Goal: Task Accomplishment & Management: Manage account settings

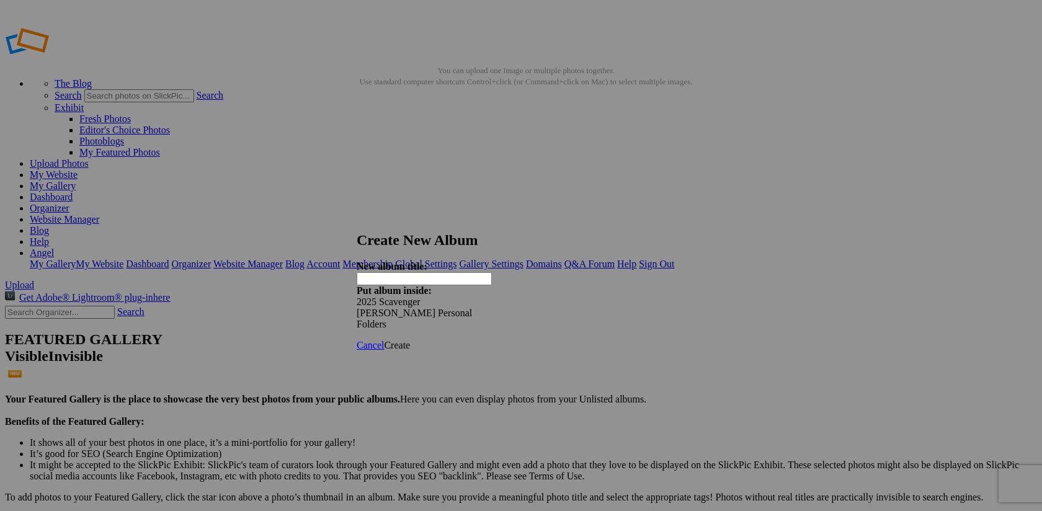
click at [397, 272] on input "text" at bounding box center [424, 278] width 135 height 13
type input "[PERSON_NAME]"
click at [357, 296] on span at bounding box center [357, 301] width 0 height 11
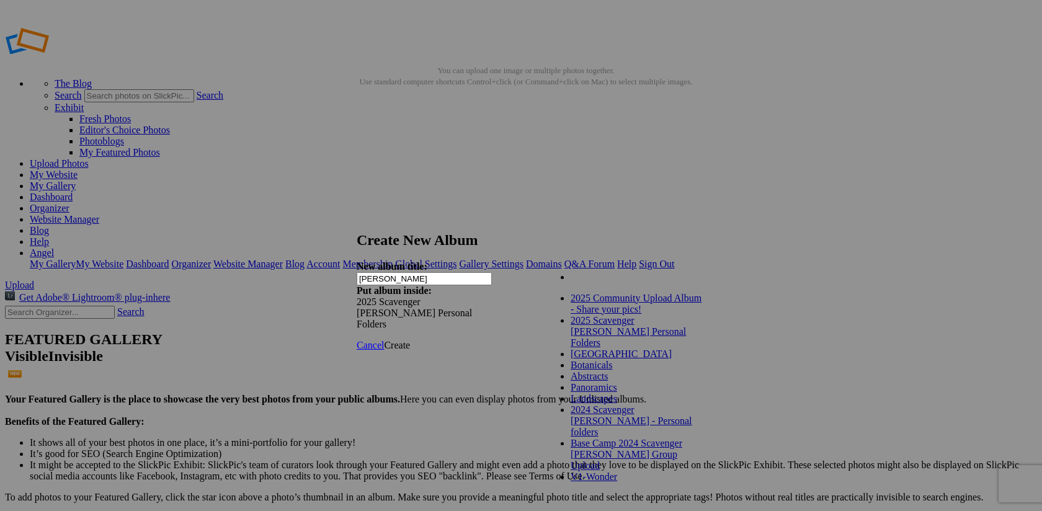
click at [680, 273] on div "My Albums 2025 Community Upload Album - Share your pics! 2025 Scavenger Hunt Pe…" at bounding box center [616, 275] width 141 height 27
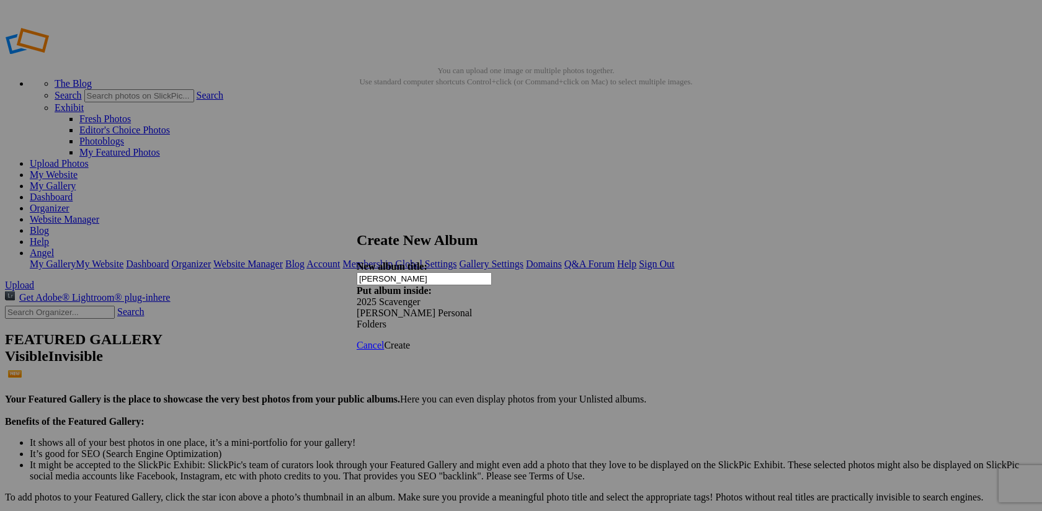
click at [410, 340] on span "Create" at bounding box center [397, 345] width 26 height 11
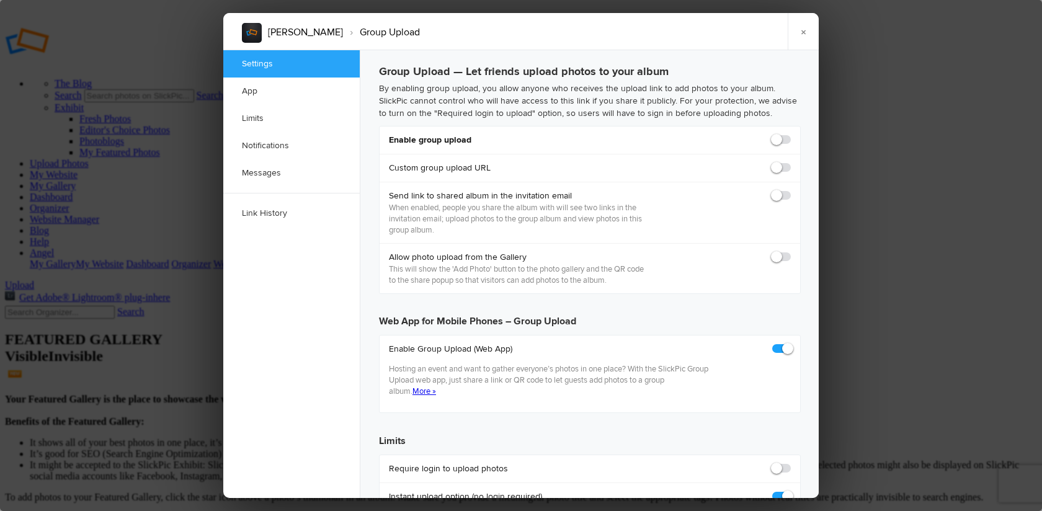
checkbox input "true"
click at [791, 134] on span at bounding box center [791, 134] width 0 height 0
click at [790, 134] on input "checkbox" at bounding box center [790, 133] width 1 height 1
checkbox input "true"
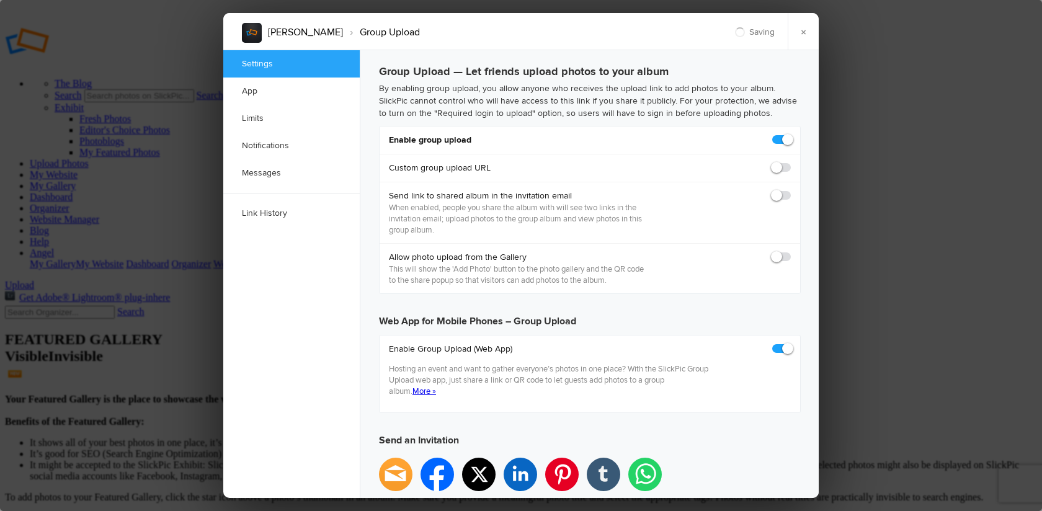
click at [791, 190] on span at bounding box center [791, 190] width 0 height 0
click at [790, 190] on input "checkbox" at bounding box center [790, 189] width 1 height 1
checkbox input "true"
click at [791, 251] on span at bounding box center [791, 251] width 0 height 0
click at [790, 251] on input "checkbox" at bounding box center [790, 251] width 1 height 1
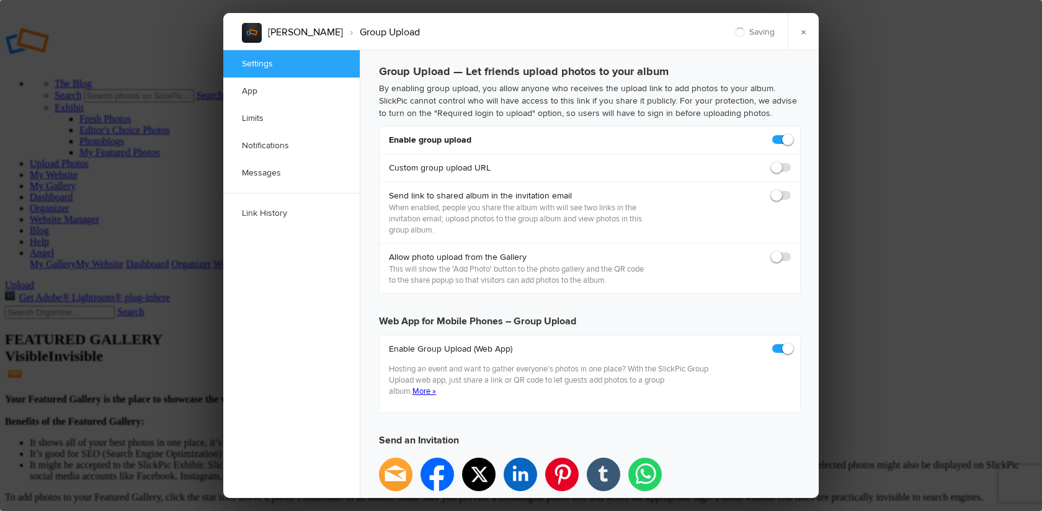
checkbox input "true"
checkbox input "false"
type input "https://slickpic.us/18277941YZgj"
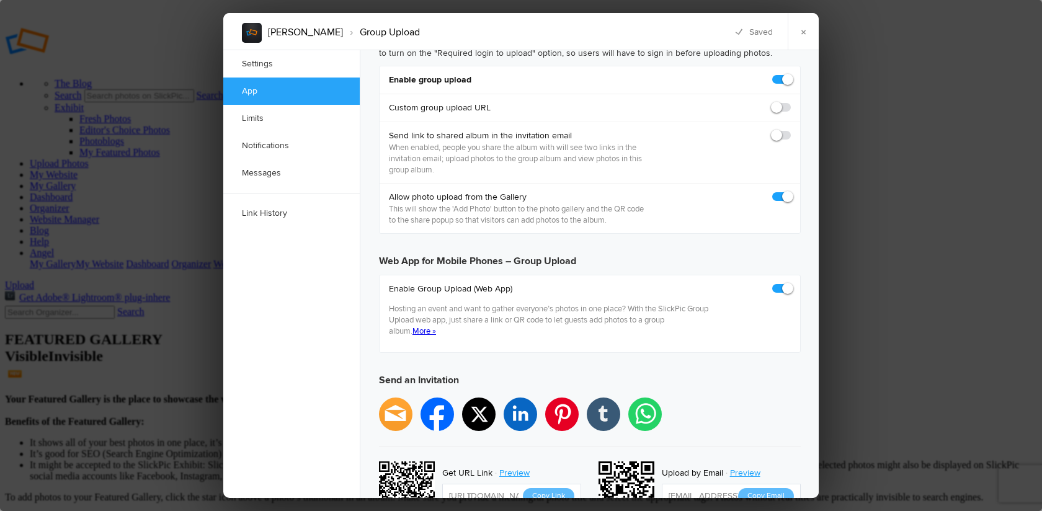
scroll to position [59, 0]
click at [791, 131] on span at bounding box center [791, 131] width 0 height 0
click at [790, 131] on input "checkbox" at bounding box center [790, 130] width 1 height 1
checkbox input "true"
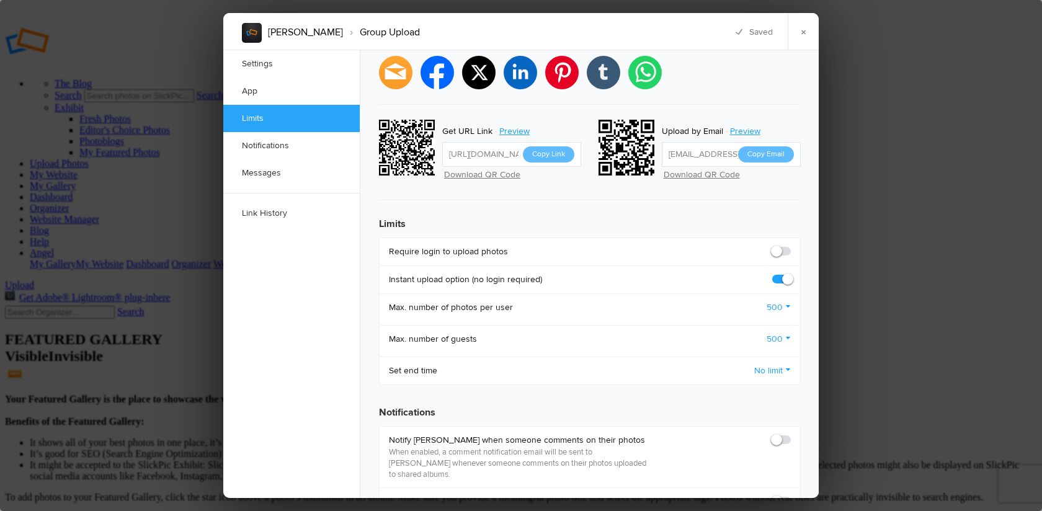
scroll to position [426, 0]
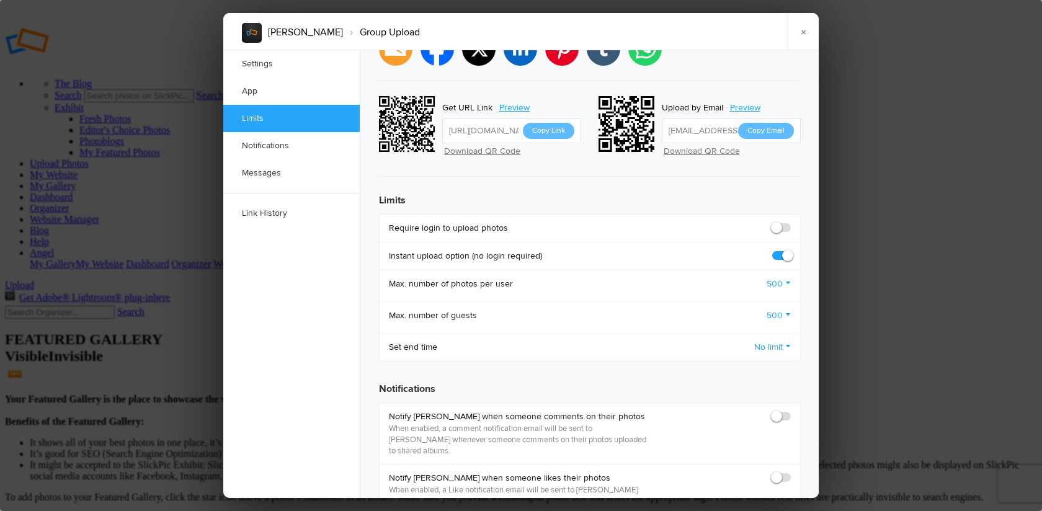
click at [791, 222] on span at bounding box center [791, 222] width 0 height 0
click at [790, 221] on input "checkbox" at bounding box center [790, 221] width 1 height 1
checkbox input "true"
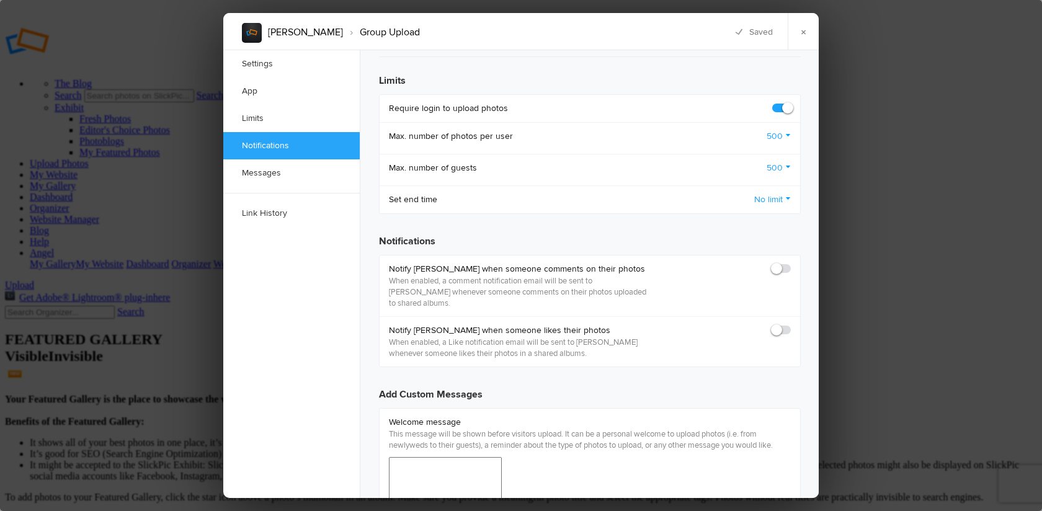
scroll to position [582, 0]
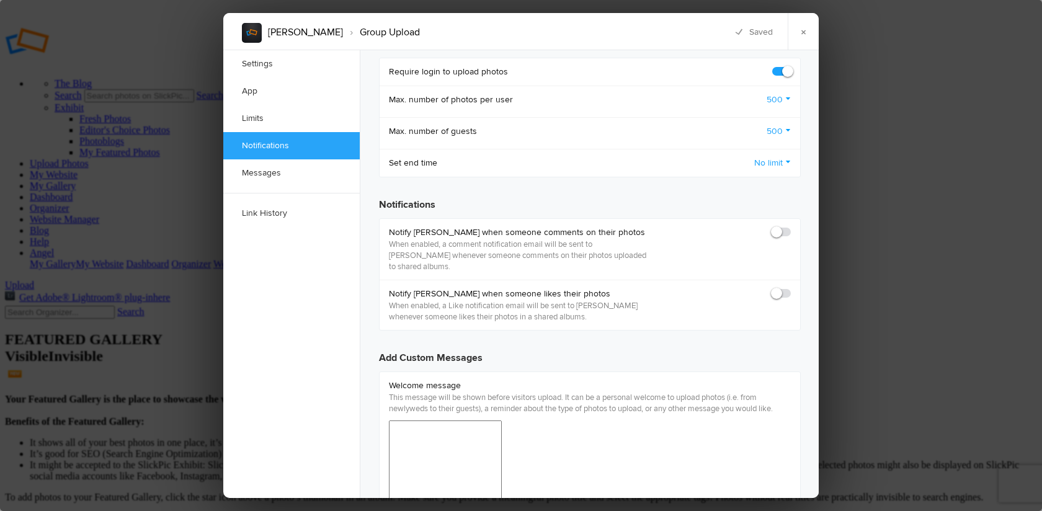
click at [791, 226] on span at bounding box center [791, 226] width 0 height 0
click at [790, 226] on input "checkbox" at bounding box center [790, 226] width 1 height 1
checkbox input "true"
click at [791, 288] on span at bounding box center [791, 288] width 0 height 0
click at [790, 287] on input "checkbox" at bounding box center [790, 287] width 1 height 1
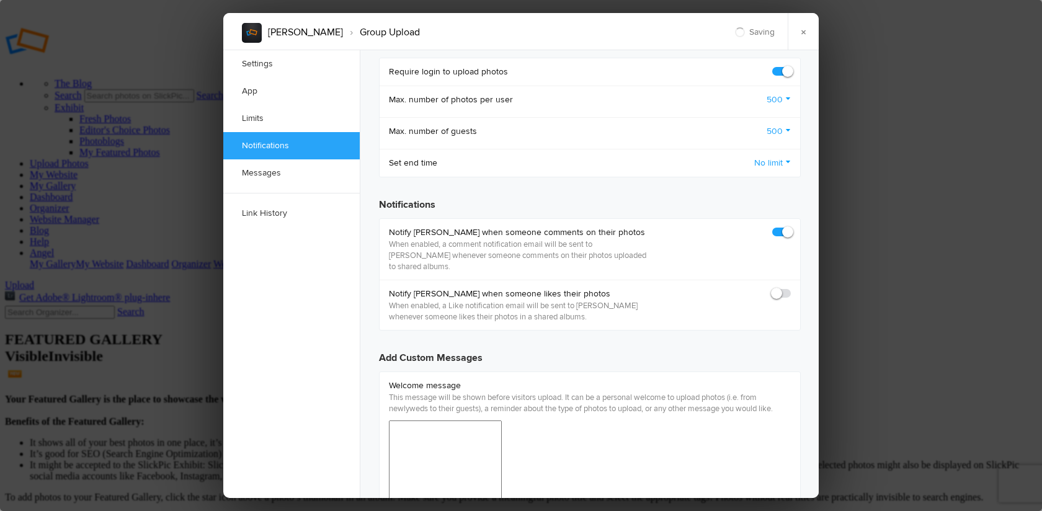
checkbox input "true"
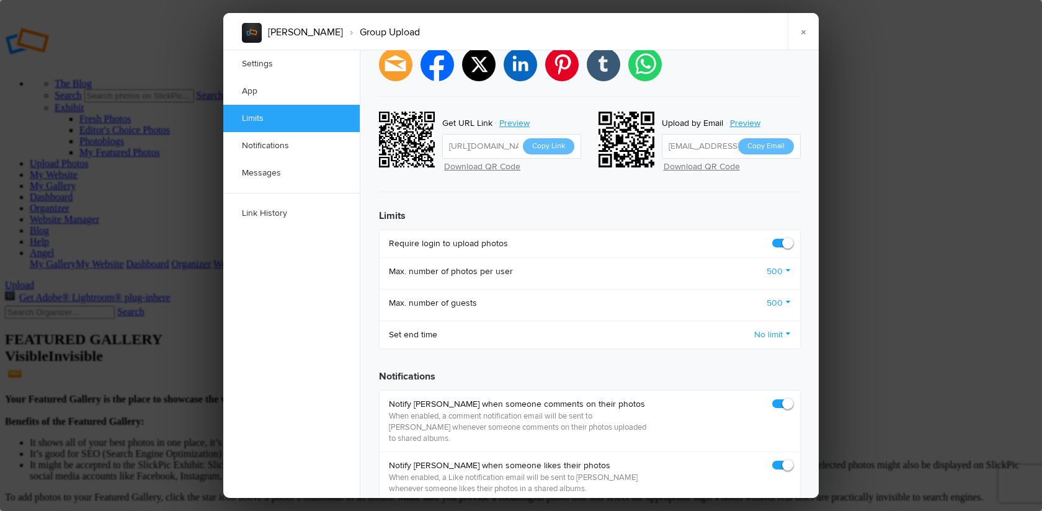
scroll to position [409, 0]
click at [555, 139] on button "Copy Link" at bounding box center [548, 147] width 51 height 16
click at [801, 29] on link "×" at bounding box center [803, 31] width 31 height 37
